Goal: Task Accomplishment & Management: Complete application form

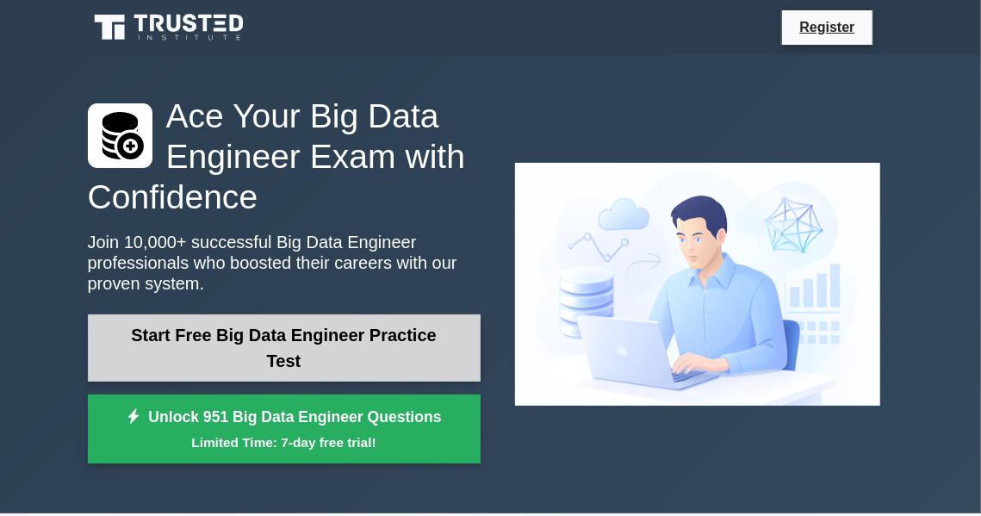
click at [259, 367] on link "Start Free Big Data Engineer Practice Test" at bounding box center [284, 347] width 393 height 67
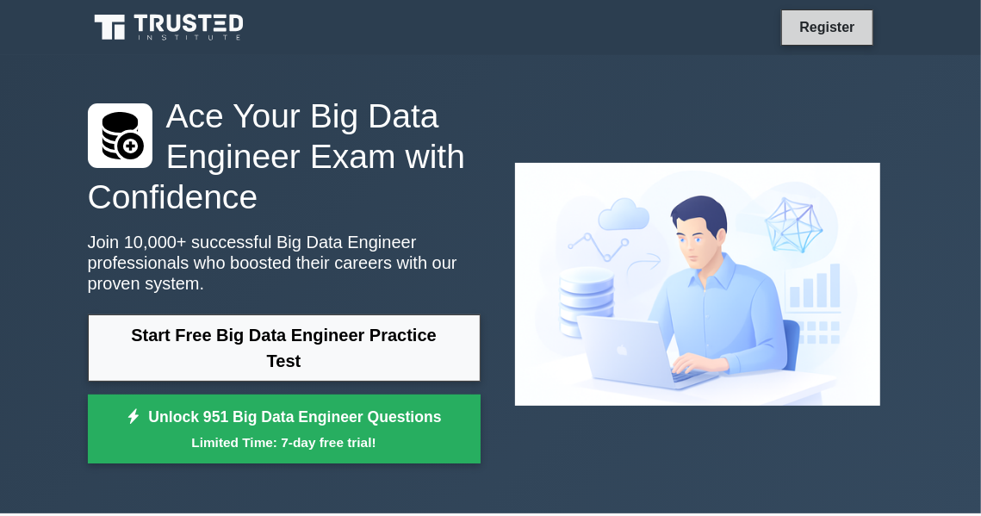
click at [808, 32] on link "Register" at bounding box center [827, 27] width 76 height 22
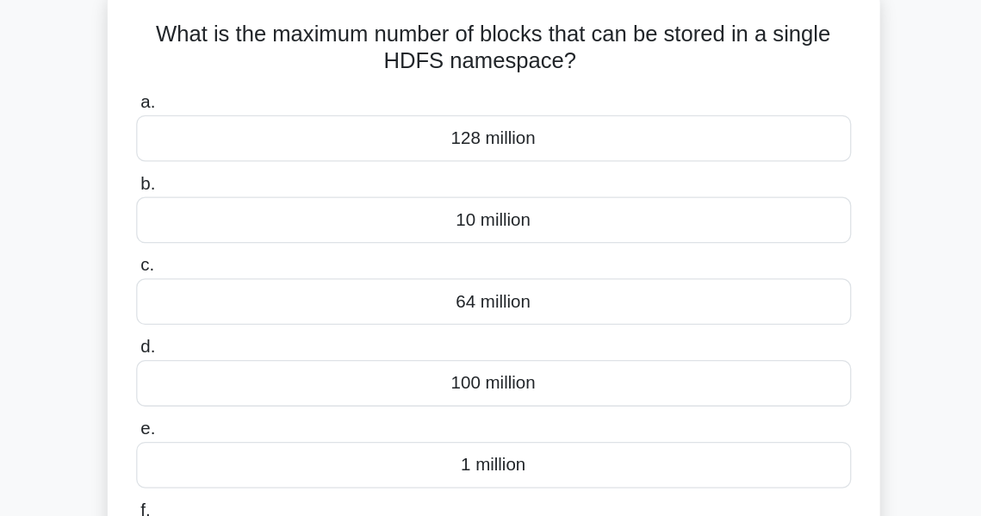
click at [528, 474] on div "1 million" at bounding box center [491, 471] width 558 height 36
click at [212, 449] on input "e. 1 million" at bounding box center [212, 443] width 0 height 11
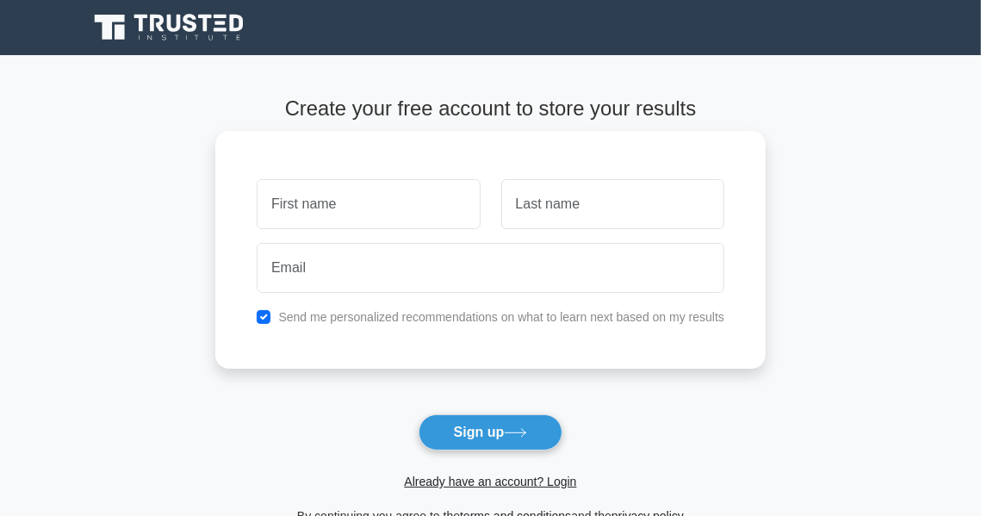
click at [443, 190] on input "text" at bounding box center [368, 204] width 223 height 50
type input "vishnu"
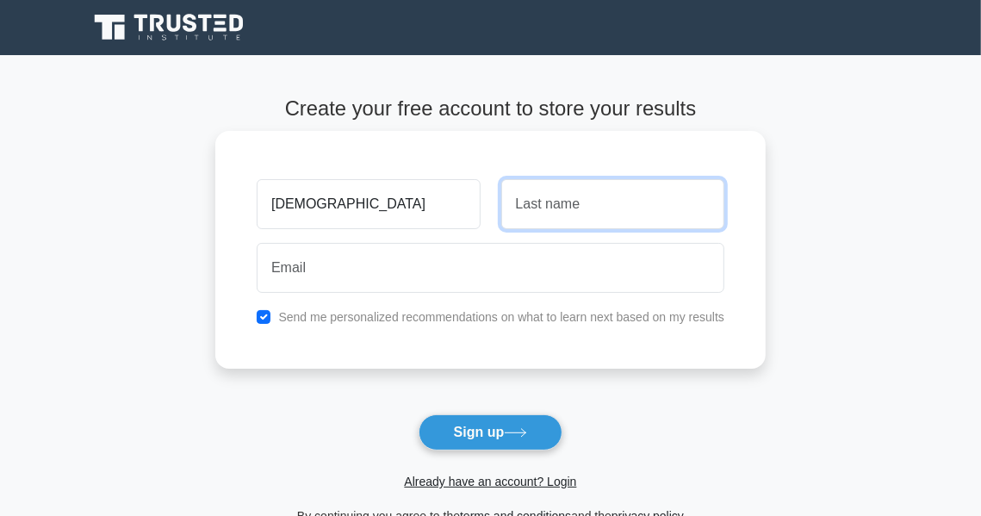
click at [569, 196] on input "text" at bounding box center [612, 204] width 223 height 50
type input "S"
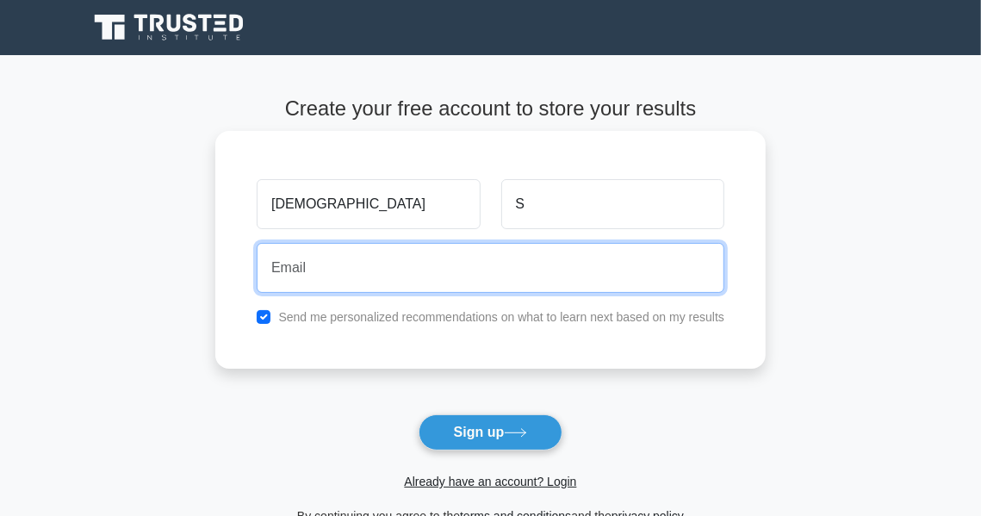
click at [538, 266] on input "email" at bounding box center [491, 268] width 468 height 50
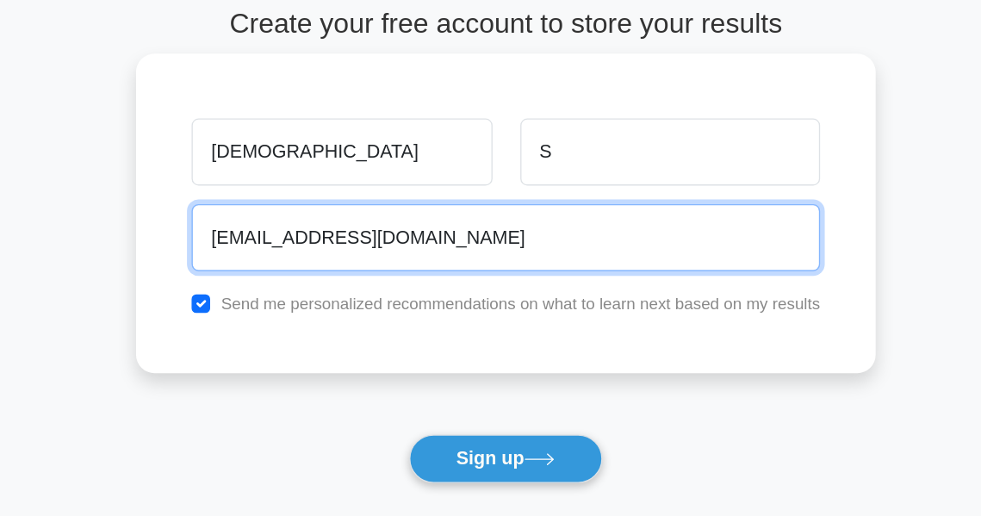
click at [452, 270] on input "vishnusiva864@gmail.com" at bounding box center [491, 268] width 468 height 50
type input "v"
click at [452, 270] on input "email" at bounding box center [491, 268] width 468 height 50
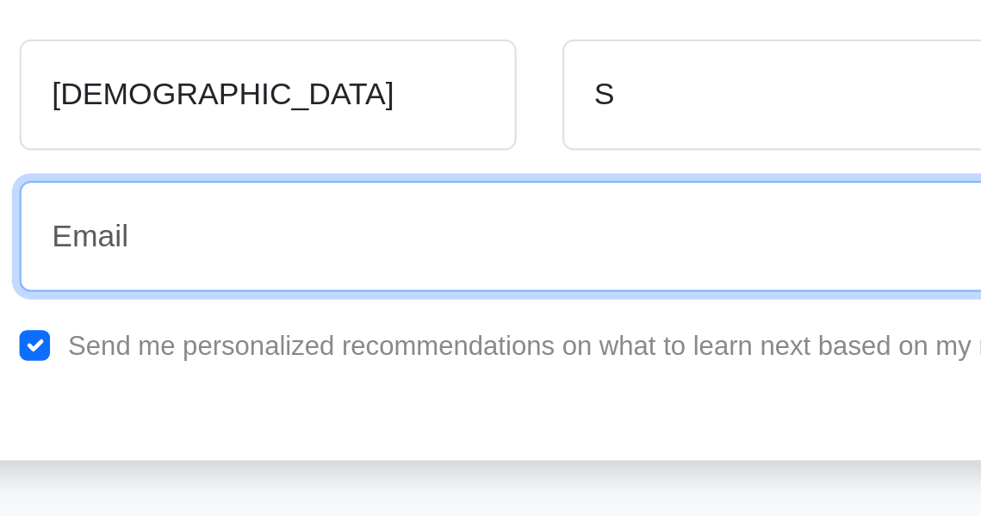
click at [452, 270] on input "email" at bounding box center [491, 268] width 468 height 50
type input "vishnuece349@gmail.com"
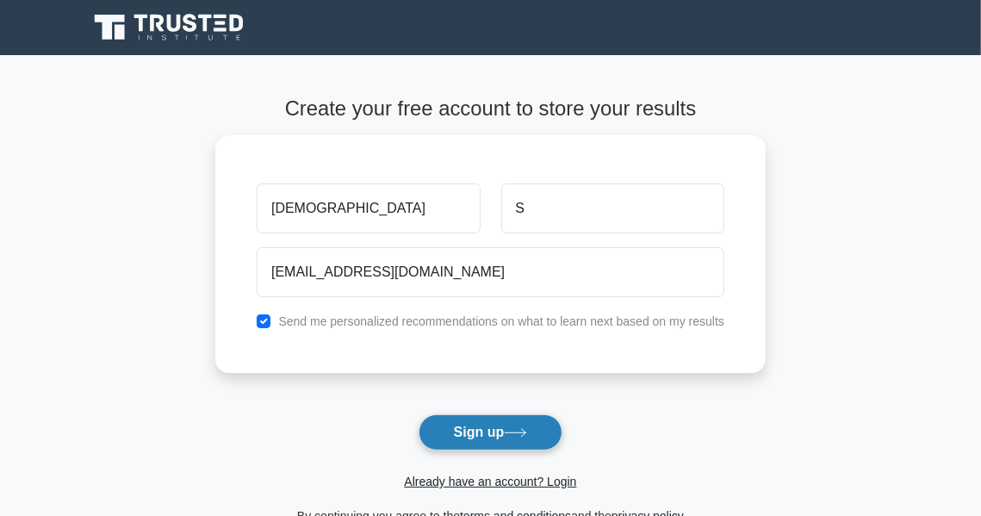
click at [495, 442] on button "Sign up" at bounding box center [491, 432] width 145 height 36
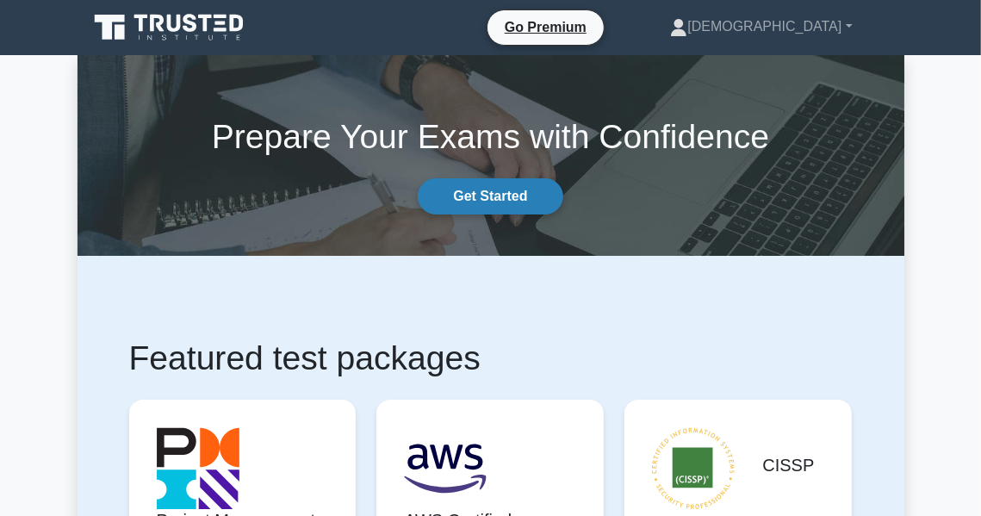
click at [500, 191] on link "Get Started" at bounding box center [490, 196] width 145 height 36
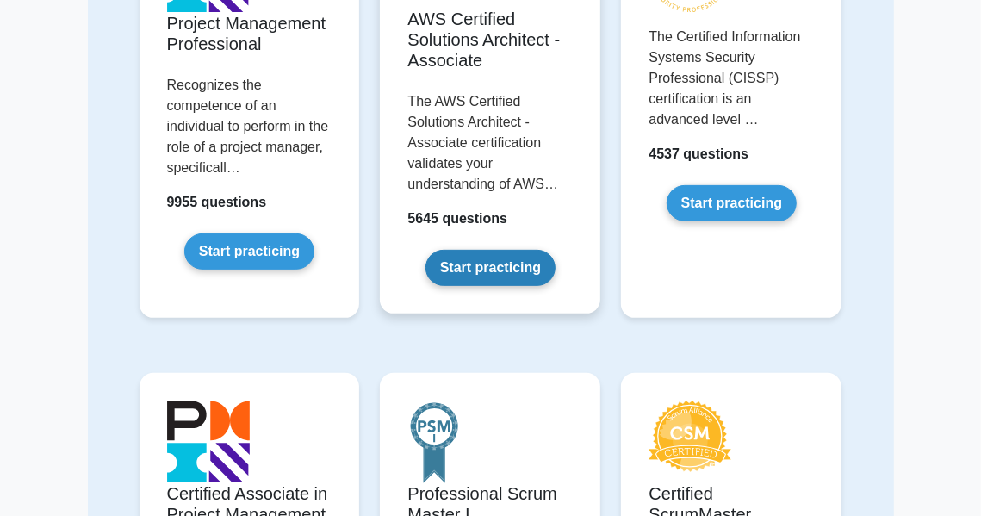
scroll to position [251, 0]
